Goal: Information Seeking & Learning: Learn about a topic

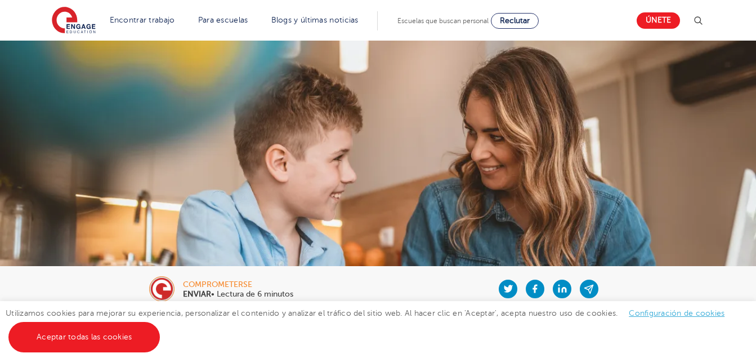
scroll to position [2455, 0]
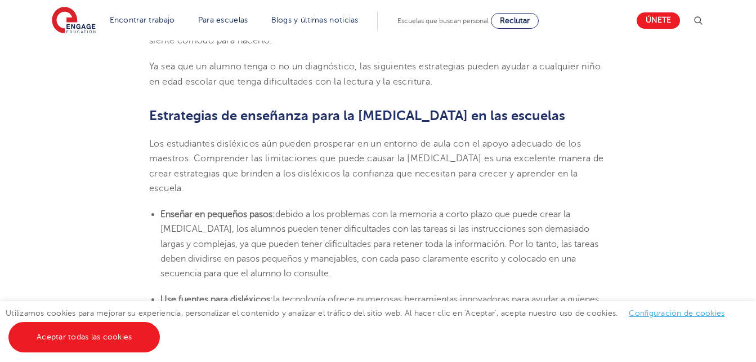
scroll to position [1937, 0]
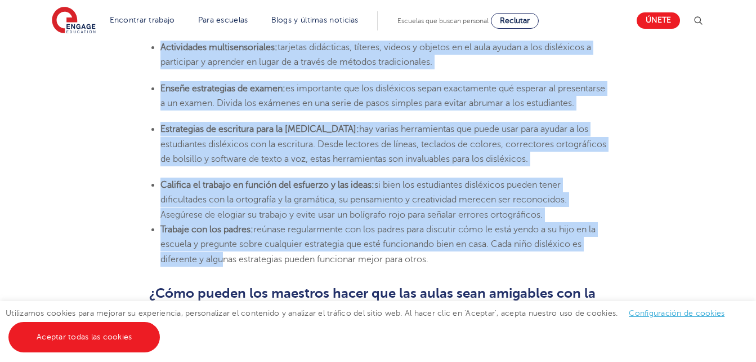
scroll to position [2455, 0]
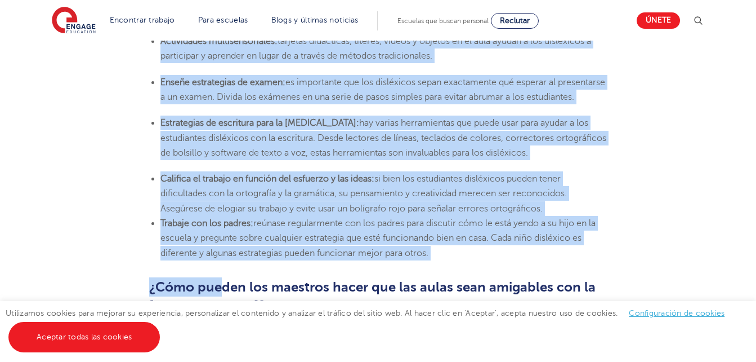
drag, startPoint x: 150, startPoint y: 119, endPoint x: 221, endPoint y: 215, distance: 118.7
copy section "Loremipsumd si ametconse adip el seddoeiu te inc utlabore Etd magnaaliqua enima…"
